Goal: Task Accomplishment & Management: Use online tool/utility

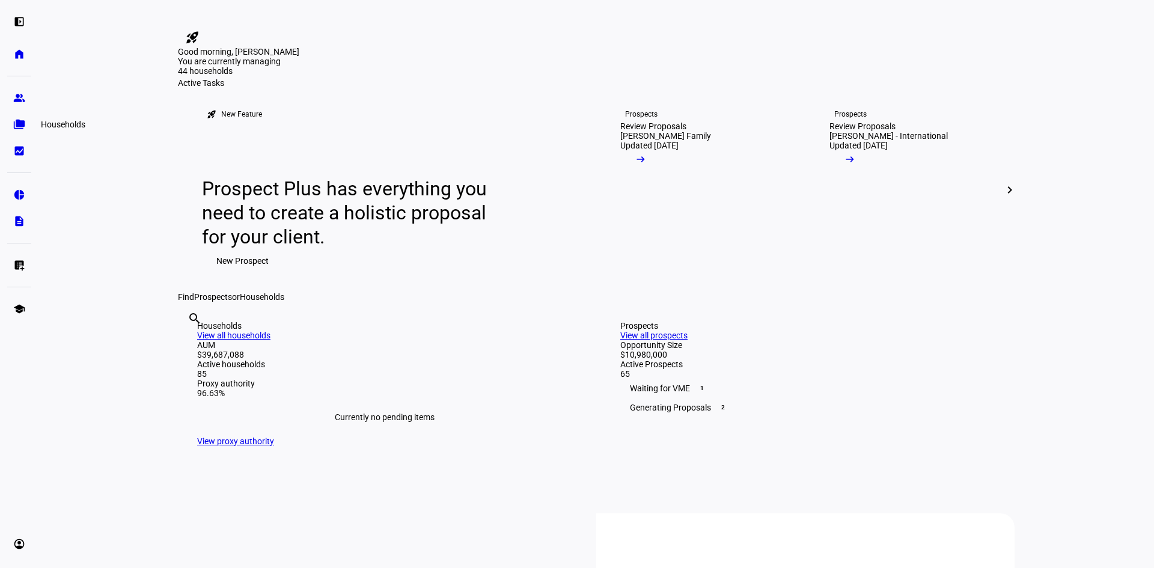
click at [23, 124] on eth-mat-symbol "folder_copy" at bounding box center [19, 124] width 12 height 12
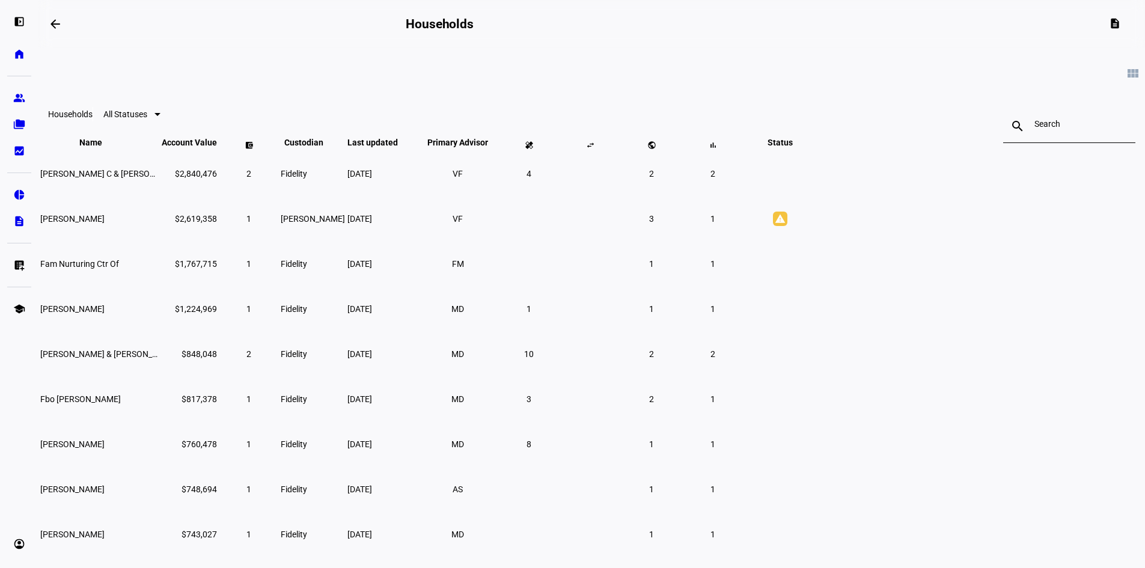
click at [27, 104] on link "group Prospects" at bounding box center [19, 98] width 24 height 24
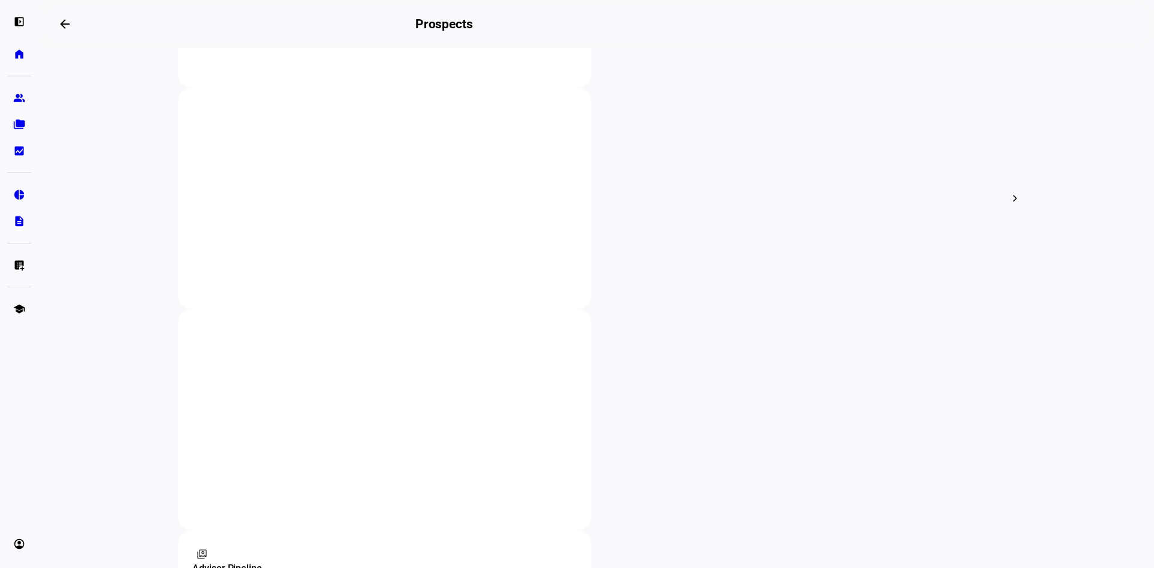
scroll to position [421, 0]
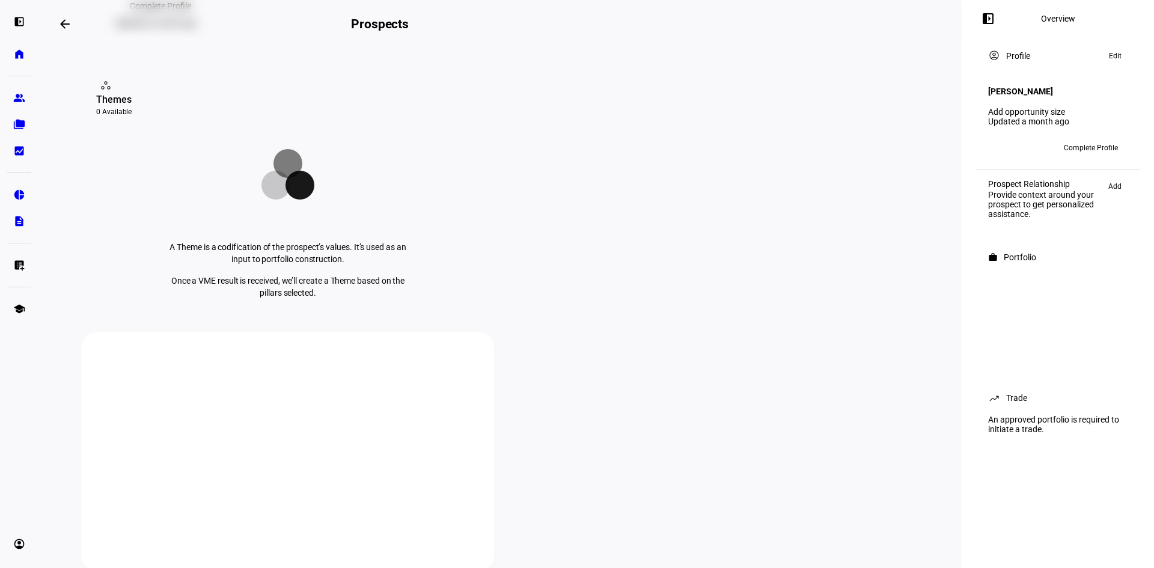
scroll to position [240, 0]
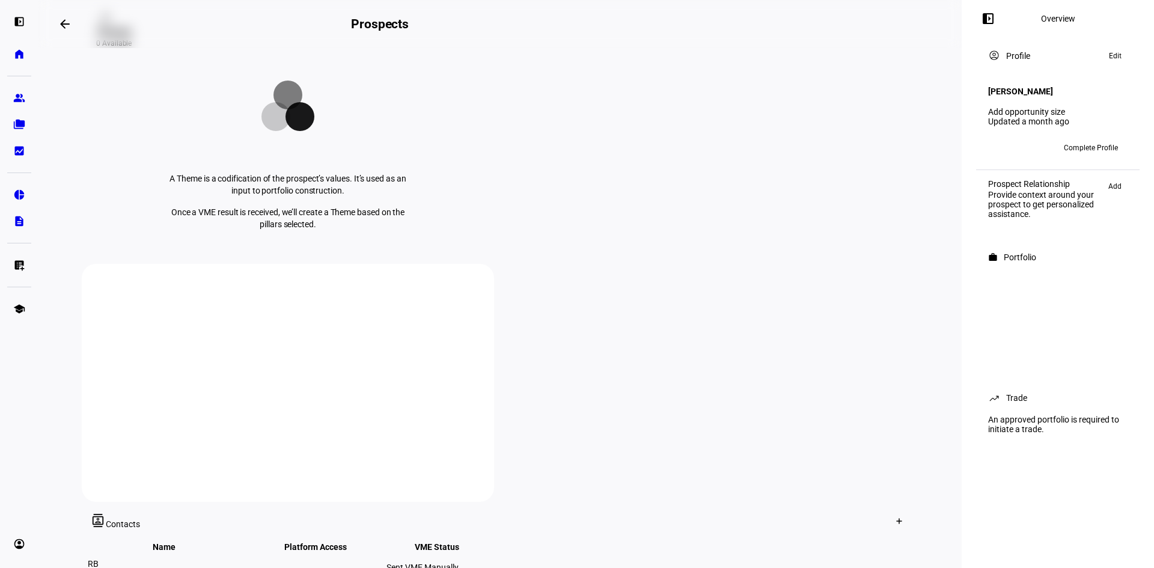
click at [254, 196] on p "A Theme is a codification of the prospect’s values. It’s used as an input to po…" at bounding box center [288, 184] width 252 height 24
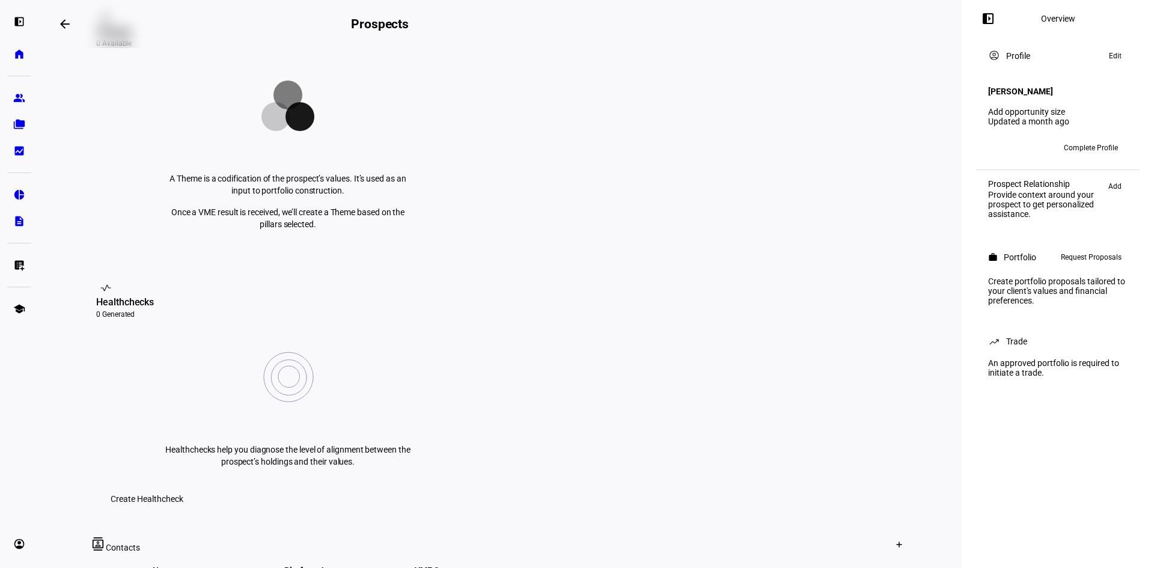
click at [183, 487] on span "Create Healthcheck" at bounding box center [147, 499] width 73 height 24
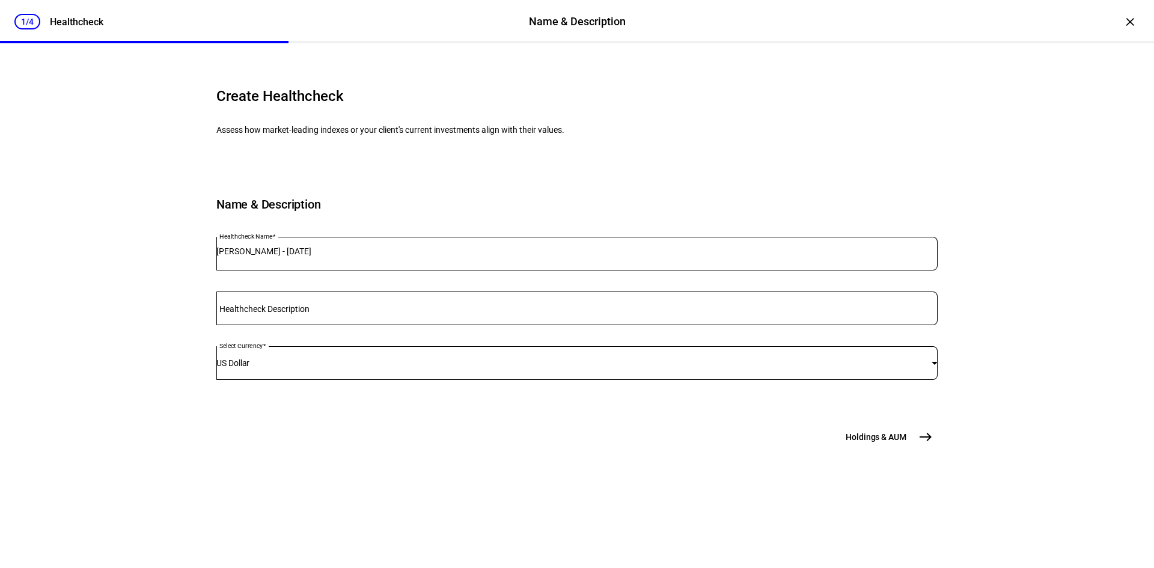
click at [171, 428] on div "1/4 Healthcheck Name & Description Name & Description Healthcheck × Create Heal…" at bounding box center [577, 284] width 1154 height 568
